Goal: Navigation & Orientation: Find specific page/section

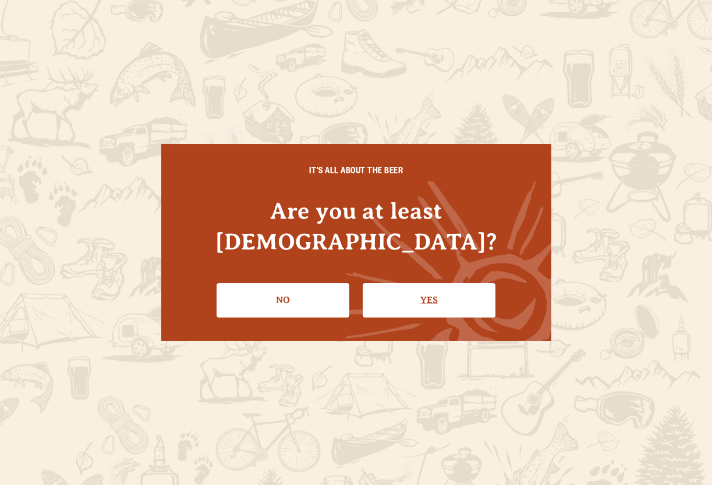
click at [415, 283] on link "Yes" at bounding box center [429, 300] width 133 height 34
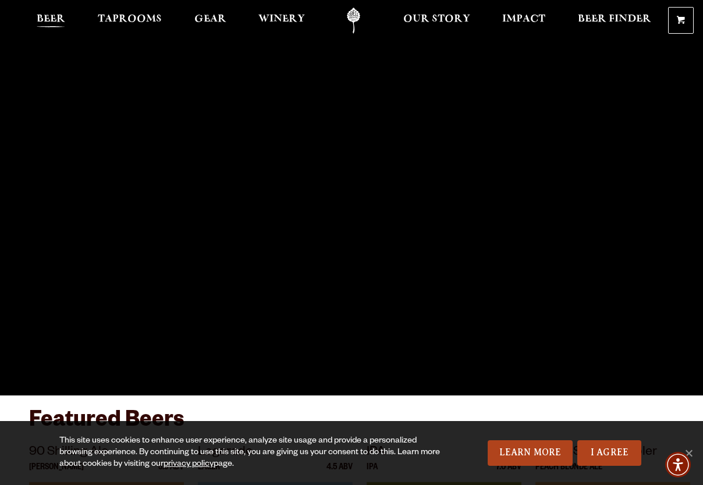
click at [63, 15] on span "Beer" at bounding box center [51, 19] width 29 height 9
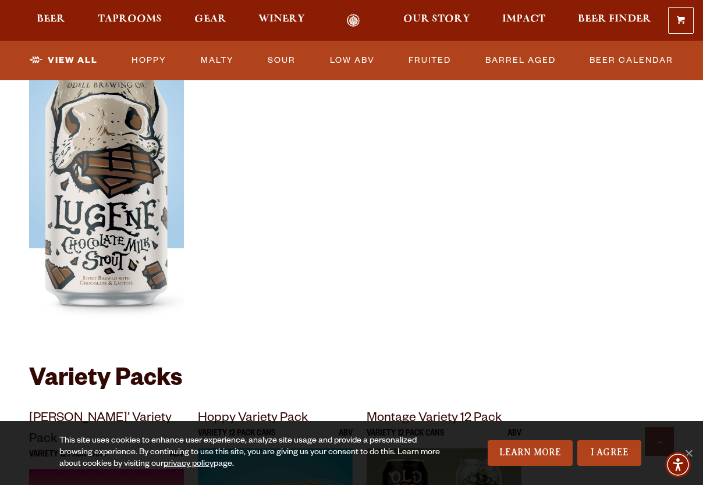
scroll to position [1921, 0]
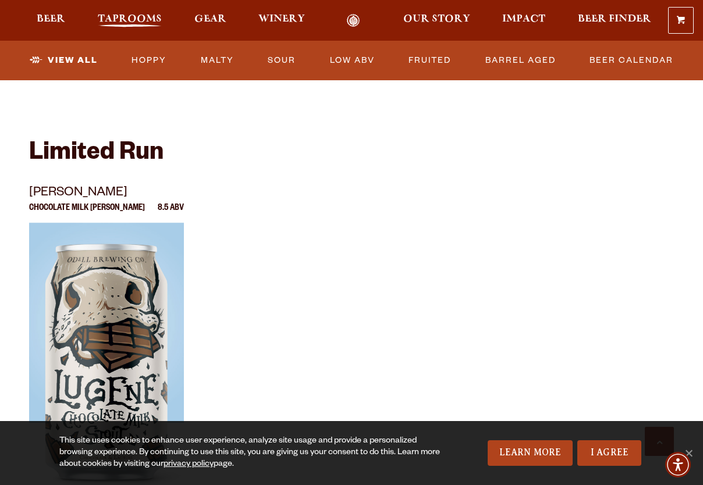
click at [136, 21] on span "Taprooms" at bounding box center [130, 19] width 64 height 9
